Goal: Task Accomplishment & Management: Use online tool/utility

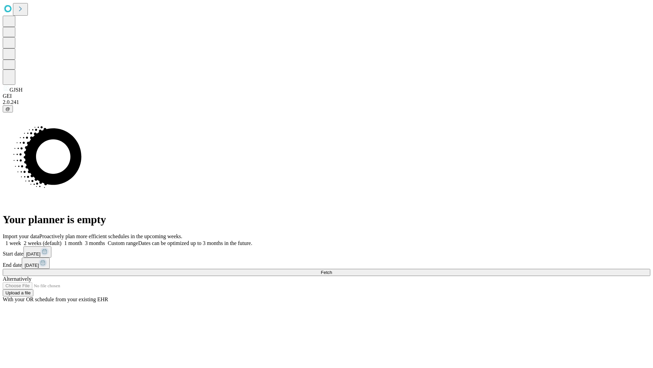
click at [332, 270] on span "Fetch" at bounding box center [326, 272] width 11 height 5
